Goal: Transaction & Acquisition: Subscribe to service/newsletter

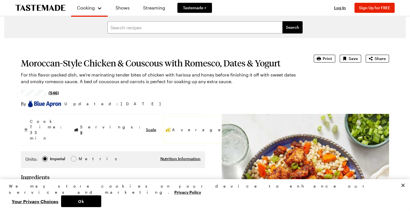
scroll to position [7, 0]
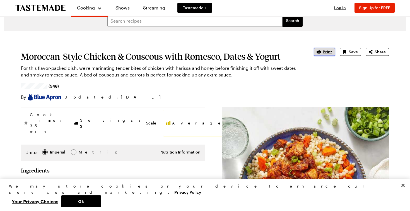
click at [326, 52] on span "Print" at bounding box center [327, 52] width 9 height 6
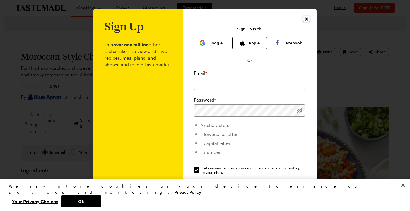
click at [303, 20] on icon "Close" at bounding box center [306, 19] width 7 height 7
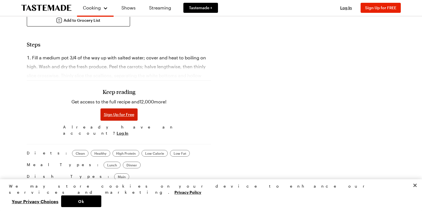
scroll to position [277, 0]
click at [122, 112] on span "Sign Up for Free" at bounding box center [119, 115] width 30 height 6
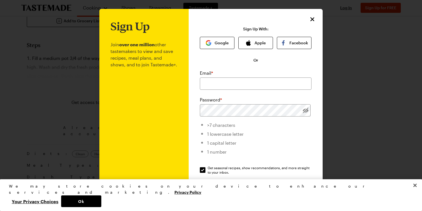
click at [229, 90] on div "Email * Password * >7 characters 1 lowercase letter 1 capital letter 1 number G…" at bounding box center [256, 122] width 112 height 105
click at [229, 87] on input "email" at bounding box center [256, 83] width 112 height 12
type input "catherine_schleimer@yahoo.com"
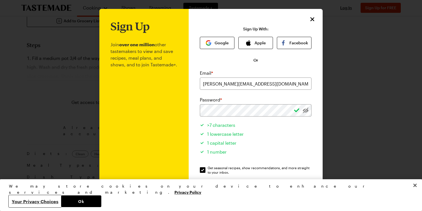
click at [61, 202] on button "Your Privacy Choices" at bounding box center [35, 201] width 52 height 12
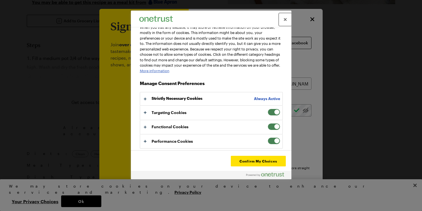
scroll to position [18, 0]
click at [267, 115] on span "Your Privacy Choices" at bounding box center [273, 112] width 13 height 7
click at [267, 109] on input "Targeting Cookies" at bounding box center [267, 109] width 0 height 0
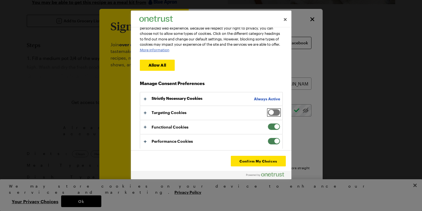
scroll to position [42, 0]
click at [272, 124] on span "Your Privacy Choices" at bounding box center [273, 126] width 13 height 7
click at [267, 123] on input "Functional Cookies" at bounding box center [267, 123] width 0 height 0
click at [271, 142] on span "Your Privacy Choices" at bounding box center [273, 141] width 13 height 7
click at [267, 138] on input "Performance Cookies" at bounding box center [267, 138] width 0 height 0
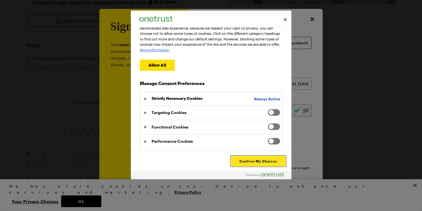
click at [261, 161] on button "Confirm My Choices" at bounding box center [258, 161] width 55 height 11
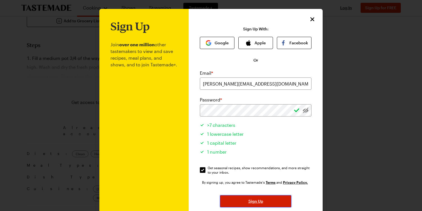
click at [258, 202] on span "Sign Up" at bounding box center [255, 201] width 15 height 6
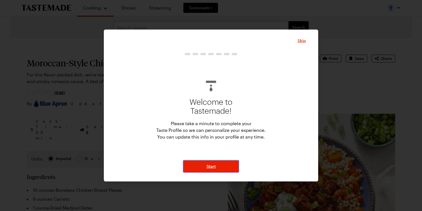
drag, startPoint x: 210, startPoint y: 168, endPoint x: 256, endPoint y: 128, distance: 62.0
click at [256, 128] on div "Welcome to Tastemade! Please take a minute to complete your Taste Profile so we…" at bounding box center [211, 113] width 190 height 120
click at [300, 41] on span "Skip" at bounding box center [301, 41] width 8 height 6
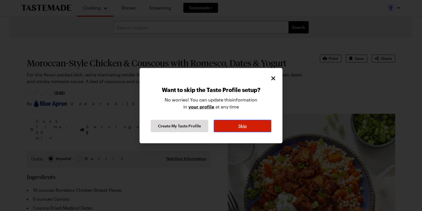
click at [256, 128] on button "Skip" at bounding box center [242, 126] width 57 height 12
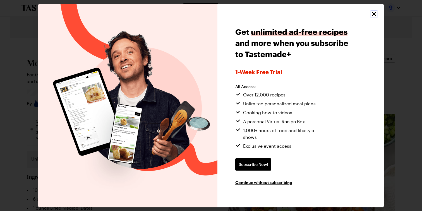
click at [374, 14] on icon "Close" at bounding box center [373, 14] width 7 height 7
type textarea "x"
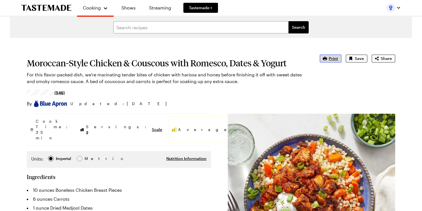
click at [327, 60] on icon "button" at bounding box center [325, 59] width 6 height 6
